Goal: Task Accomplishment & Management: Manage account settings

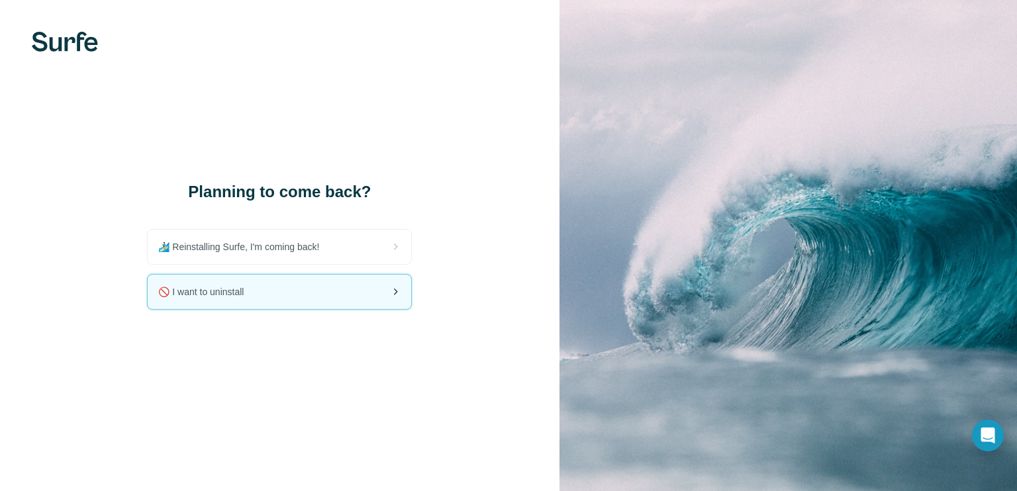
click at [279, 278] on div "🚫 I want to uninstall" at bounding box center [280, 292] width 264 height 34
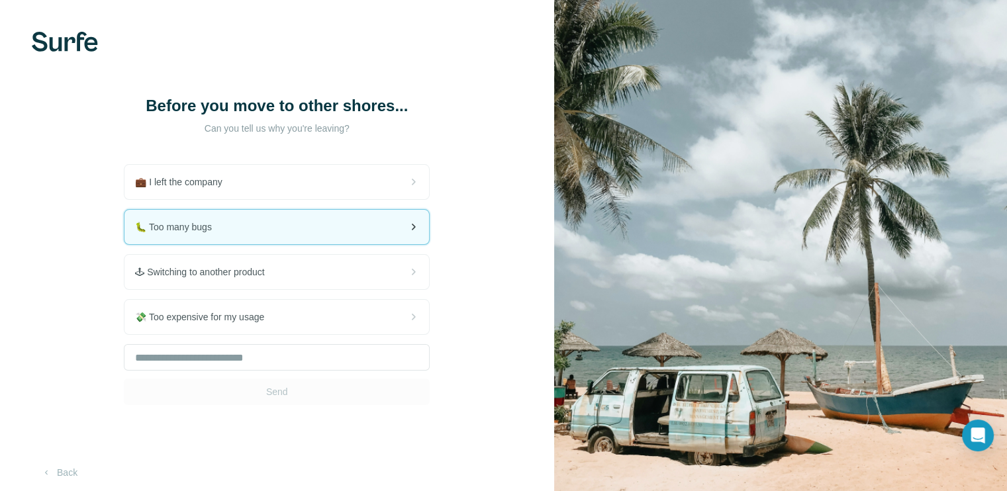
click at [268, 224] on div "🐛 Too many bugs" at bounding box center [276, 227] width 305 height 34
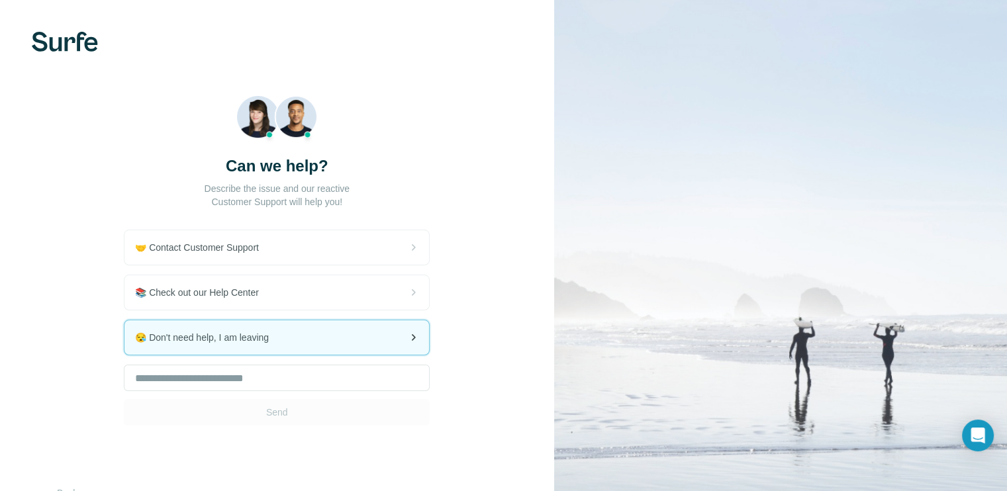
click at [278, 353] on div "😪 Don't need help, I am leaving" at bounding box center [276, 337] width 305 height 34
